Goal: Task Accomplishment & Management: Complete application form

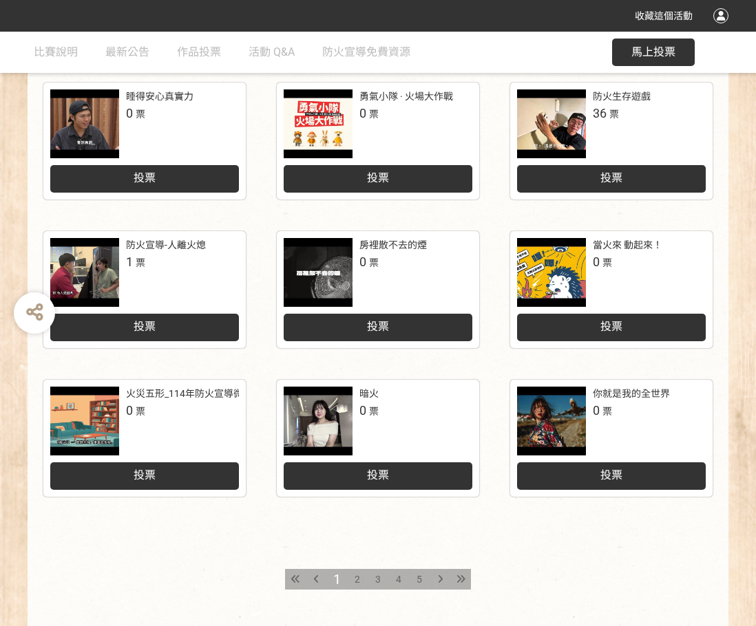
scroll to position [571, 0]
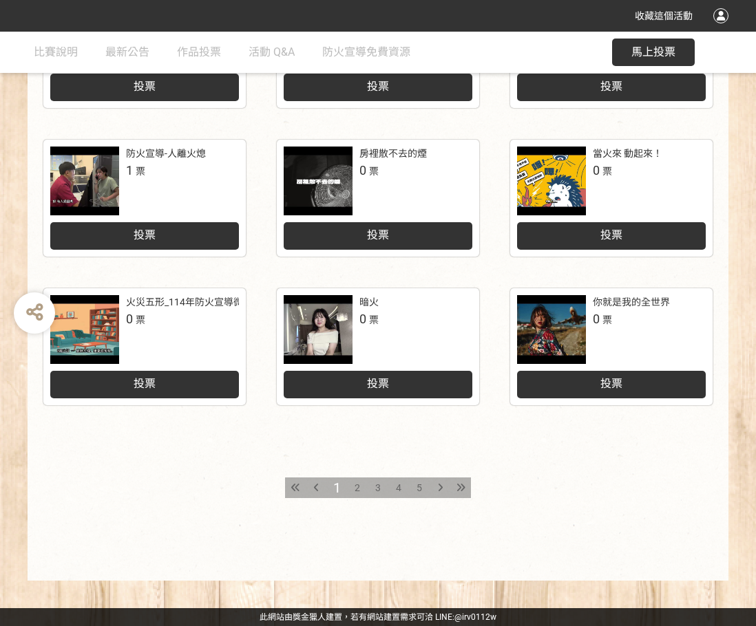
click at [421, 489] on span "5" at bounding box center [419, 488] width 6 height 11
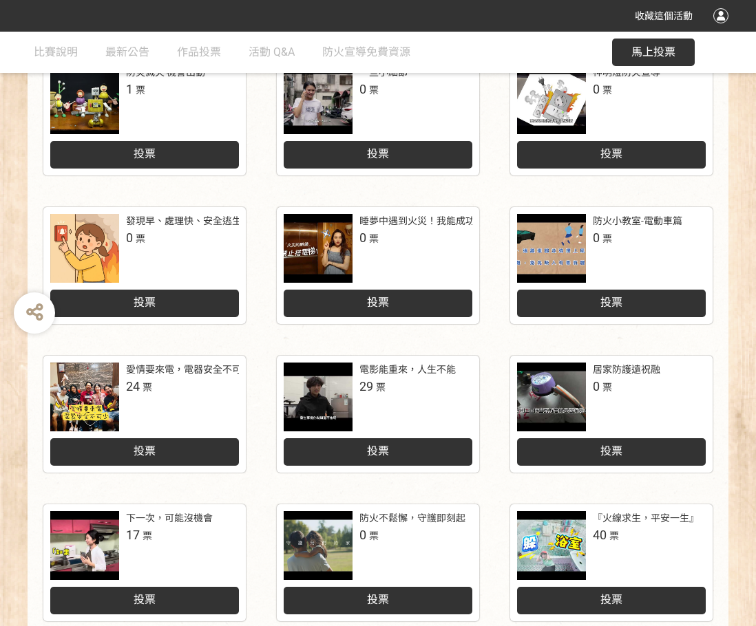
scroll to position [571, 0]
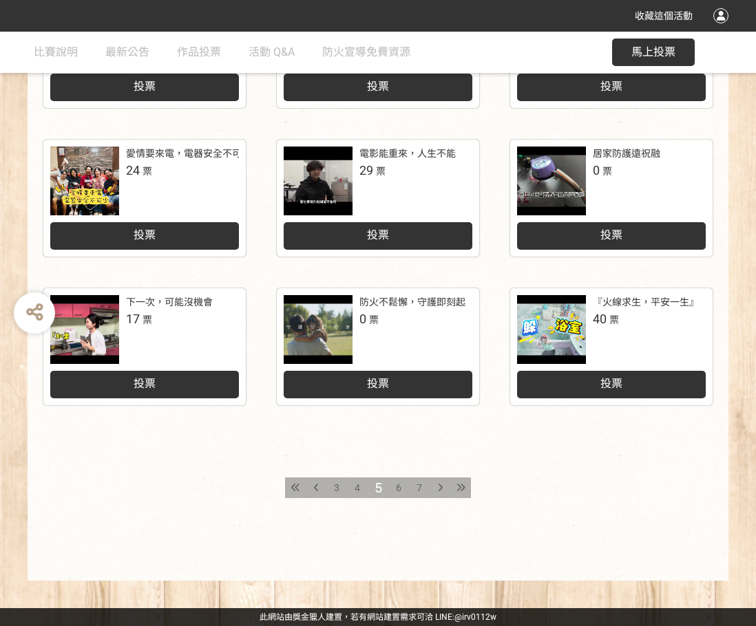
click at [641, 375] on div "投票" at bounding box center [611, 385] width 189 height 28
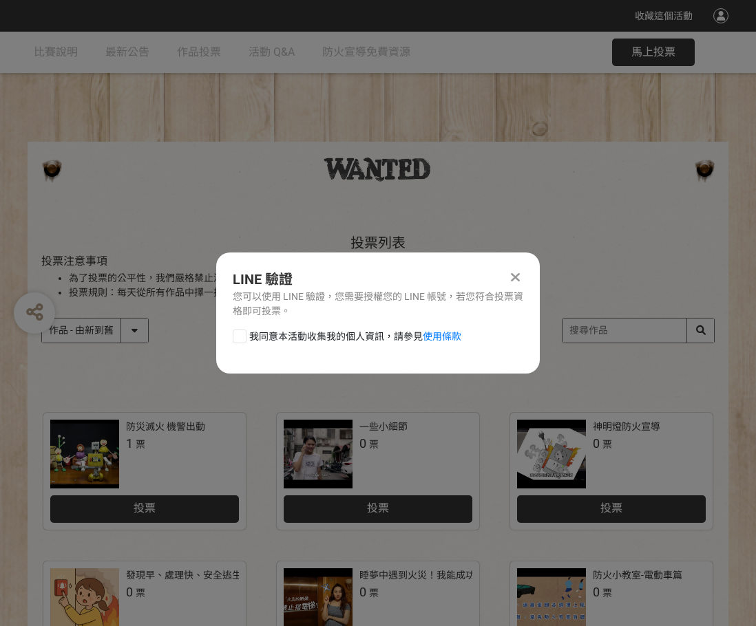
scroll to position [0, 0]
click at [239, 333] on div at bounding box center [240, 337] width 14 height 14
checkbox input "true"
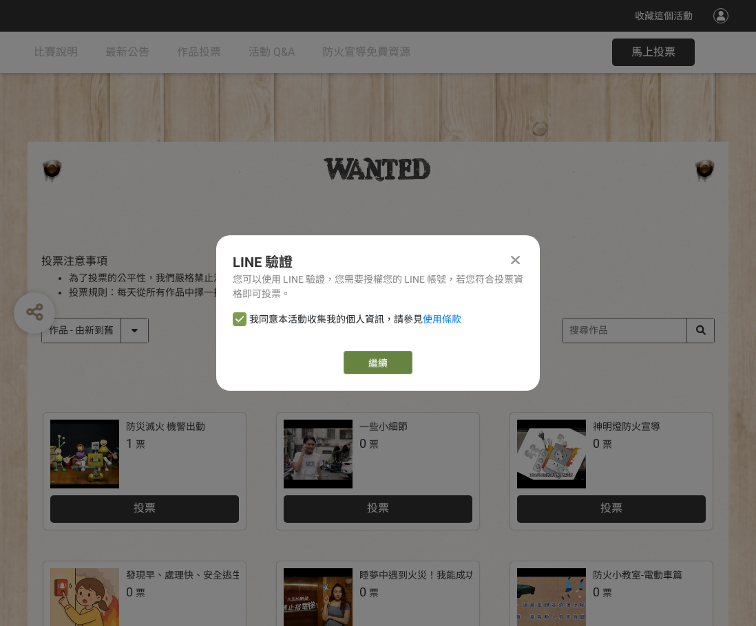
click at [370, 368] on link "繼續" at bounding box center [378, 362] width 69 height 23
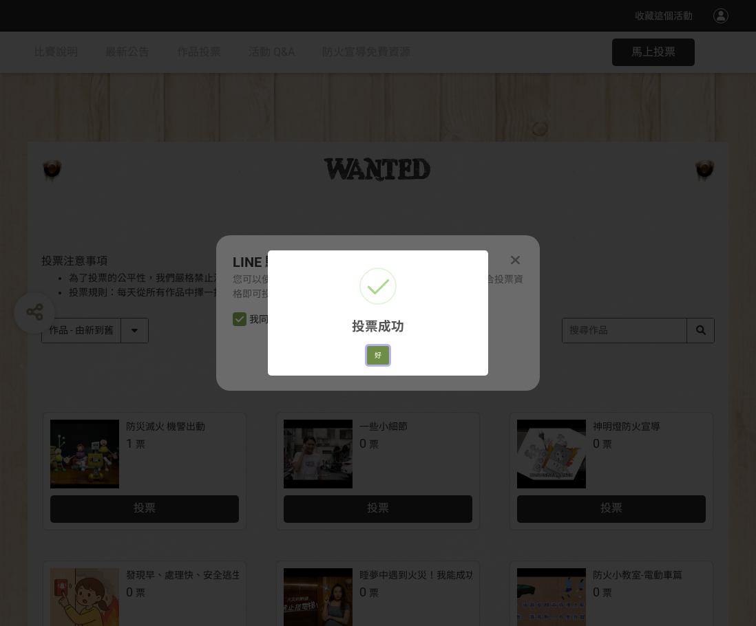
click at [378, 351] on button "好" at bounding box center [378, 355] width 22 height 19
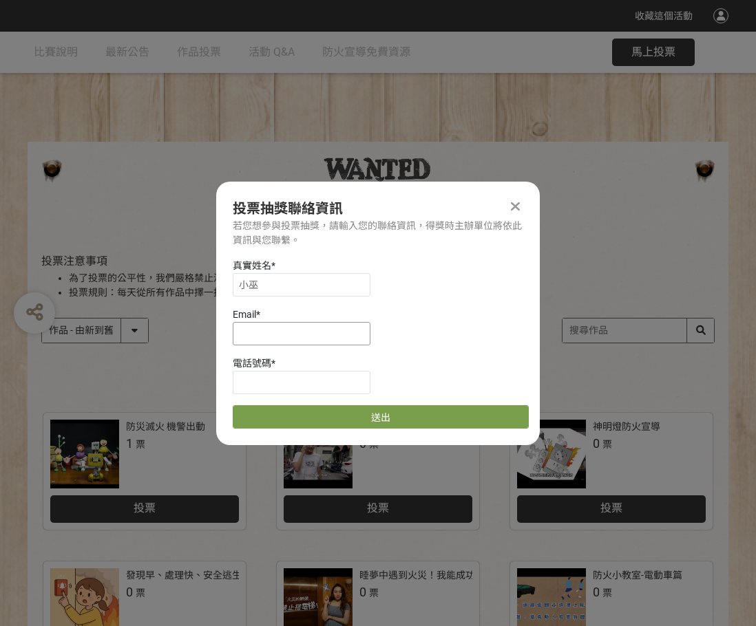
click at [312, 326] on input at bounding box center [302, 333] width 138 height 23
type input "ㄙ"
type input "[EMAIL_ADDRESS][DOMAIN_NAME]"
click at [294, 386] on input at bounding box center [302, 382] width 138 height 23
type input "0926352241"
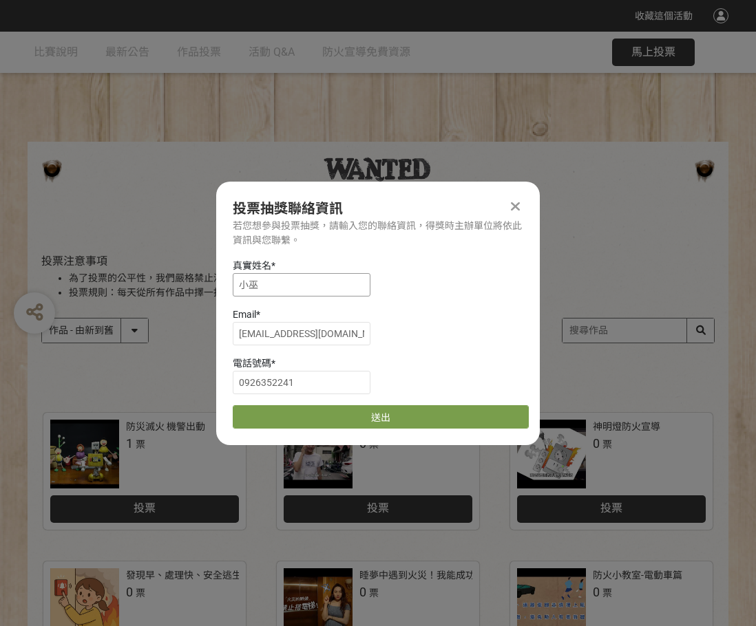
drag, startPoint x: 153, startPoint y: 287, endPoint x: 114, endPoint y: 290, distance: 39.3
click at [114, 290] on div "收藏這個活動 此網站由獎金獵人建置，若有網站建置需求 可洽 LINE: @irv0112w 分享 投票抽獎聯絡資訊 若您想參與投票抽獎，請輸入您的聯絡資訊，得…" at bounding box center [378, 598] width 756 height 1197
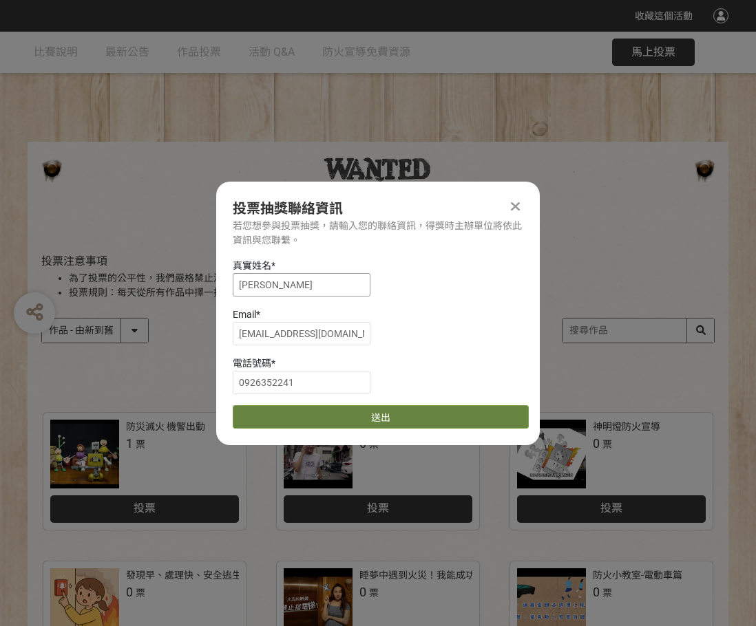
type input "[PERSON_NAME]"
click at [385, 420] on button "送出" at bounding box center [381, 416] width 296 height 23
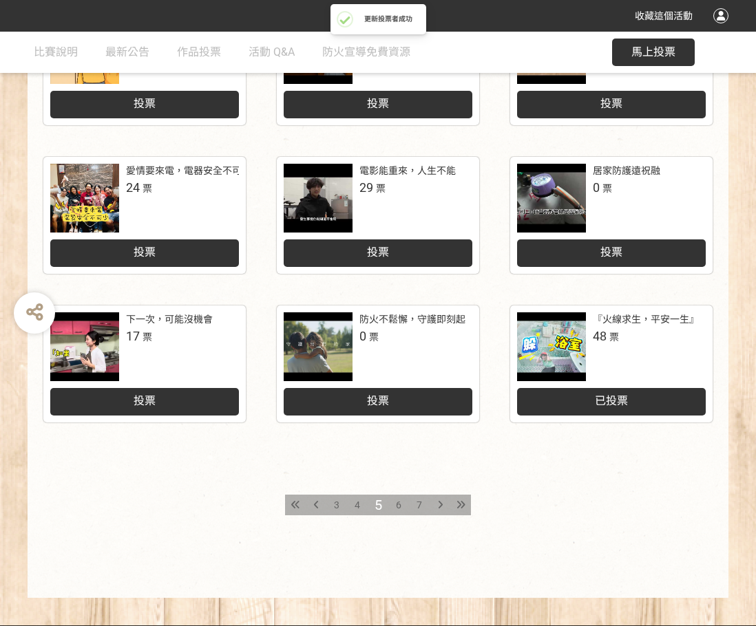
scroll to position [571, 0]
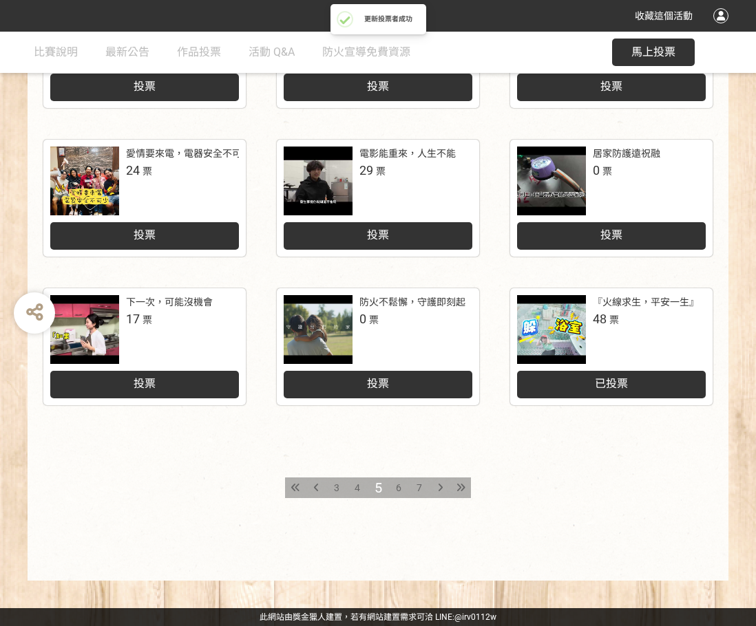
click at [598, 304] on div "『火線求生，平安一生』" at bounding box center [646, 302] width 106 height 14
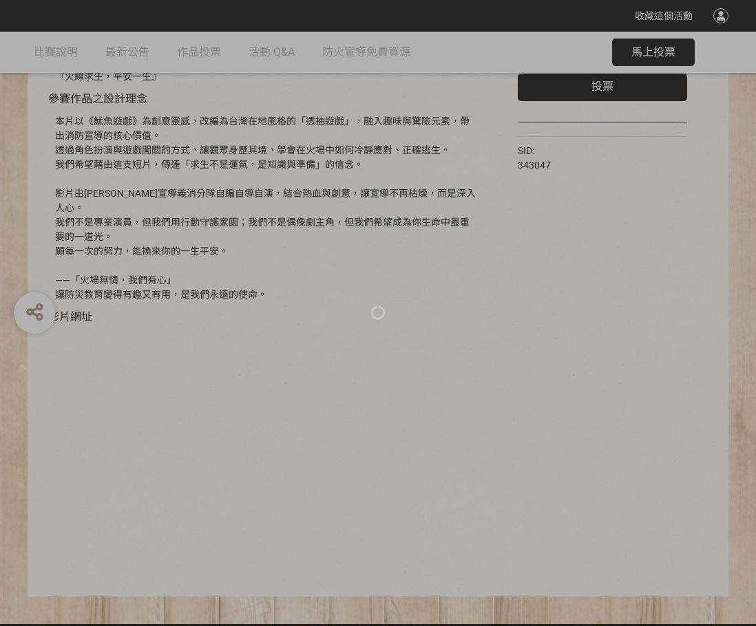
scroll to position [197, 0]
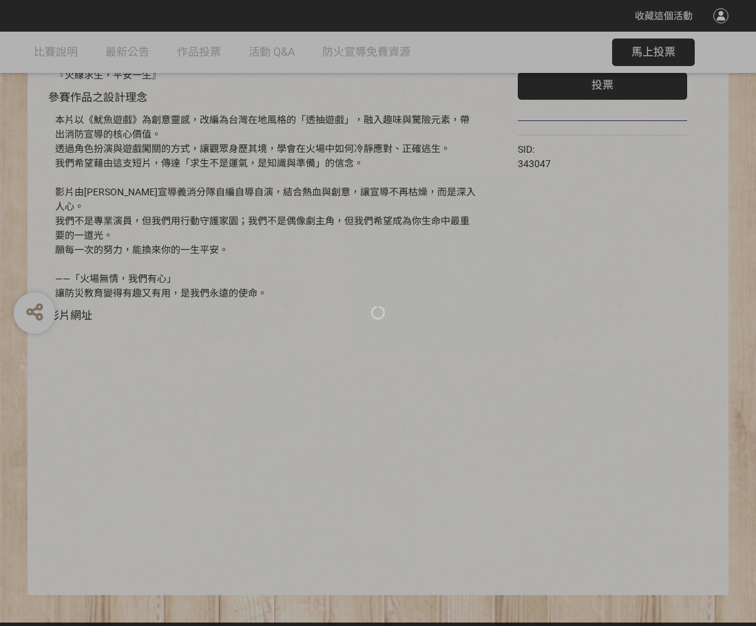
click at [258, 437] on div at bounding box center [378, 313] width 756 height 626
